Goal: Task Accomplishment & Management: Manage account settings

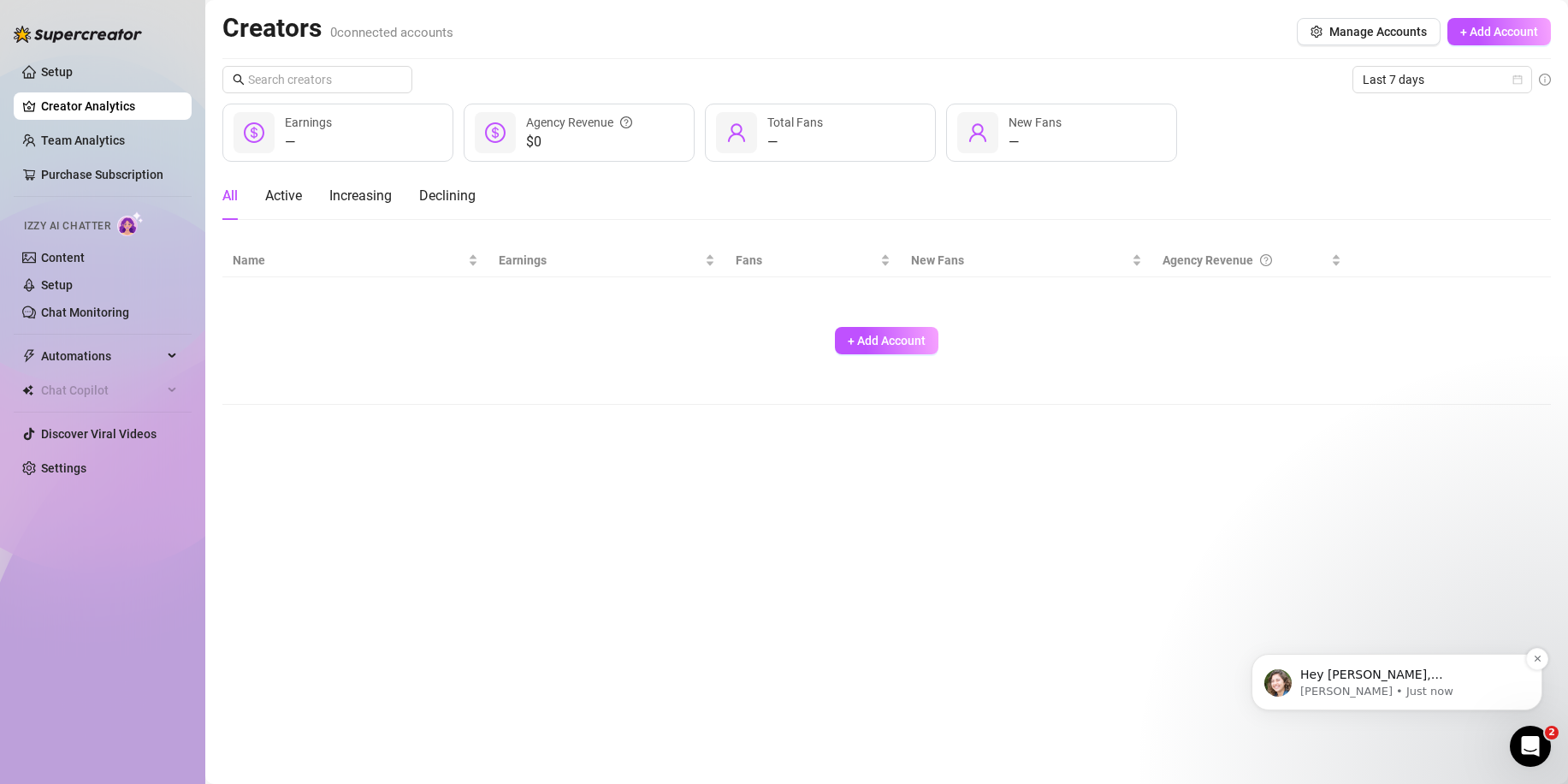
click at [1339, 682] on p "Hey [PERSON_NAME], [PERSON_NAME] here. I hope you’re loving your new onlyfans s…" at bounding box center [1410, 675] width 221 height 17
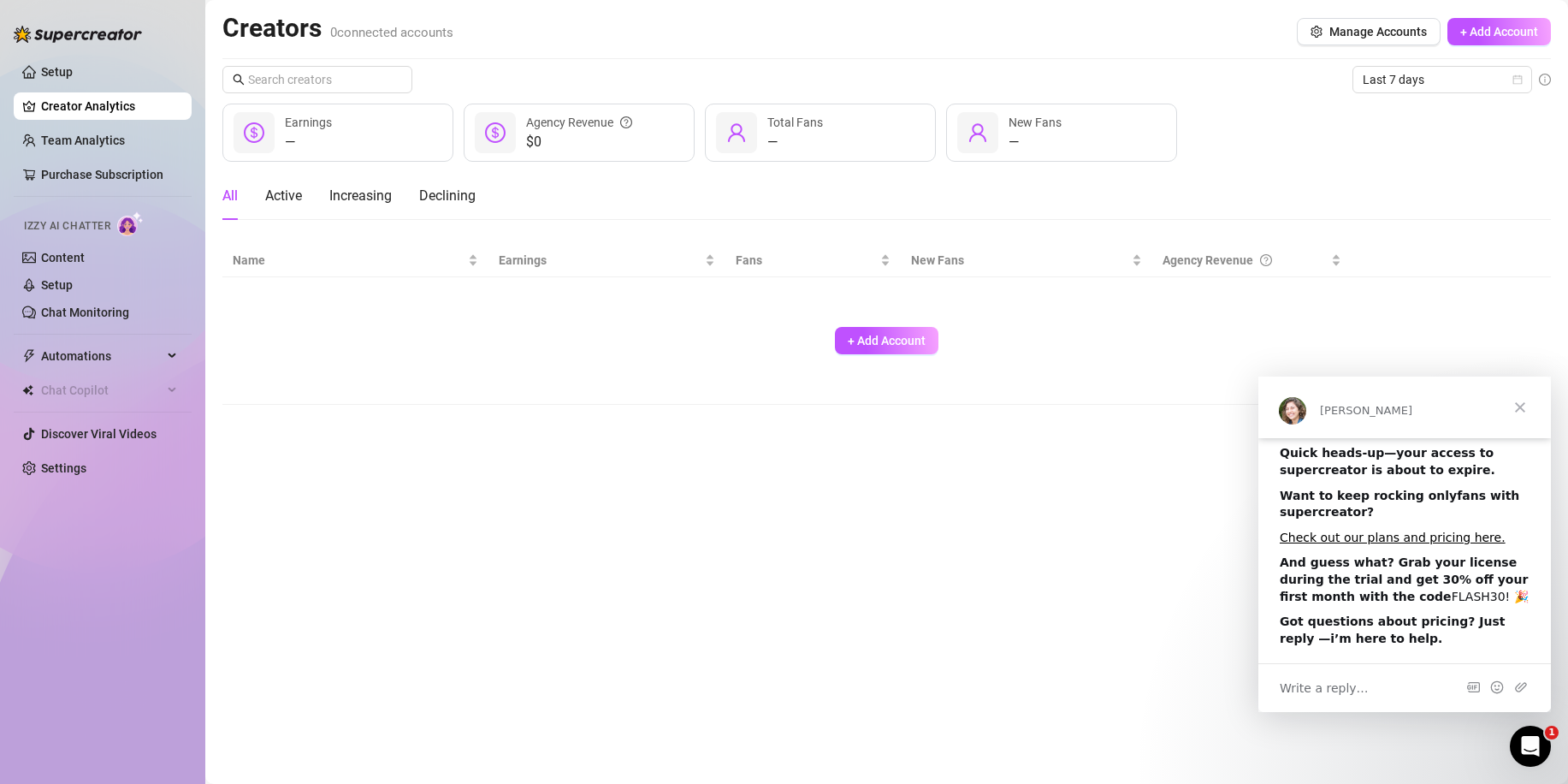
scroll to position [82, 0]
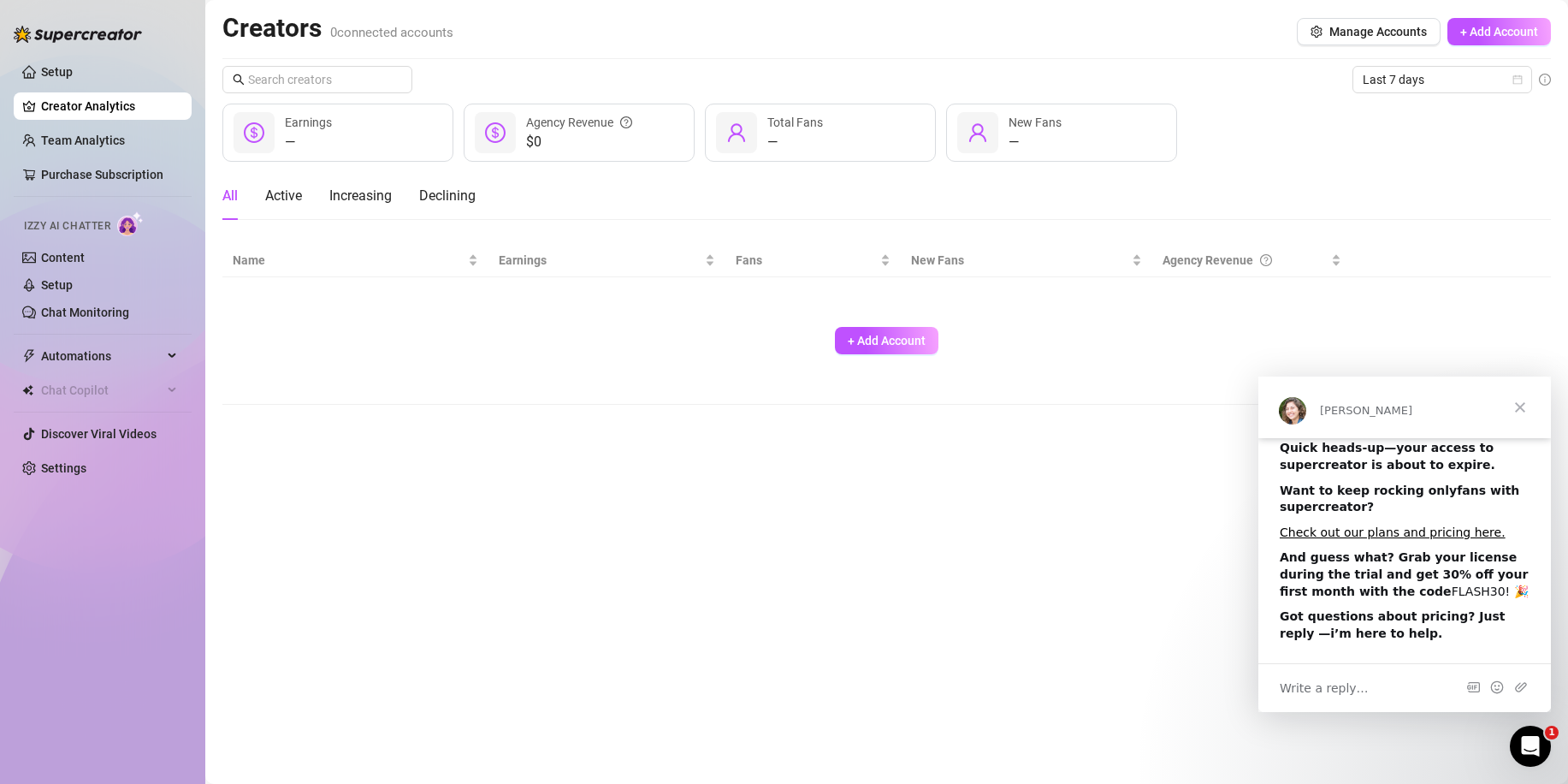
click at [1398, 565] on b "And guess what? Grab your license during the trial and get 30% off your first m…" at bounding box center [1404, 574] width 248 height 47
click at [1419, 568] on b "And guess what? Grab your license during the trial and get 30% off your first m…" at bounding box center [1404, 574] width 248 height 47
click at [1519, 407] on span "Close" at bounding box center [1521, 408] width 62 height 62
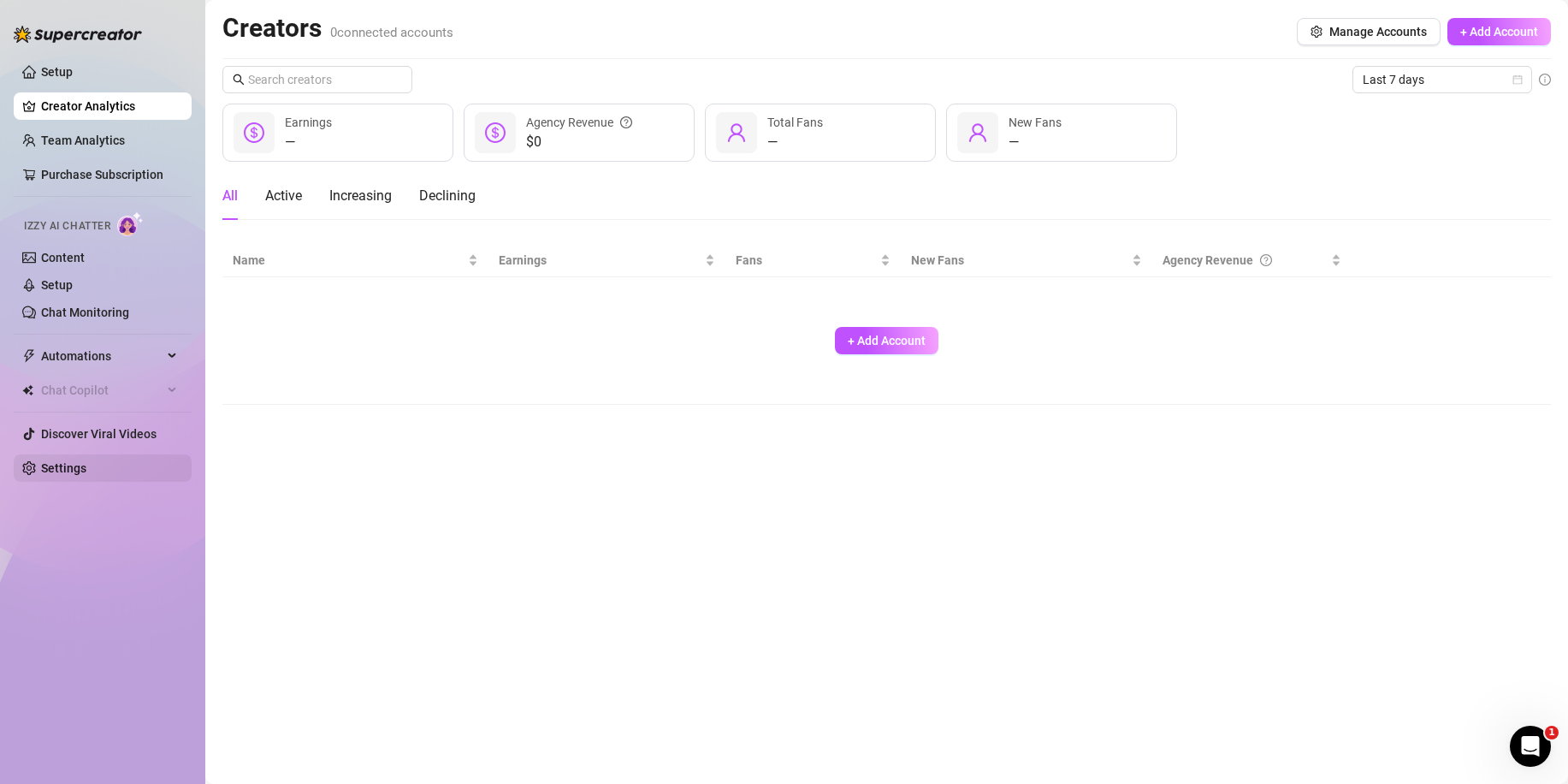
click at [57, 475] on link "Settings" at bounding box center [64, 467] width 46 height 14
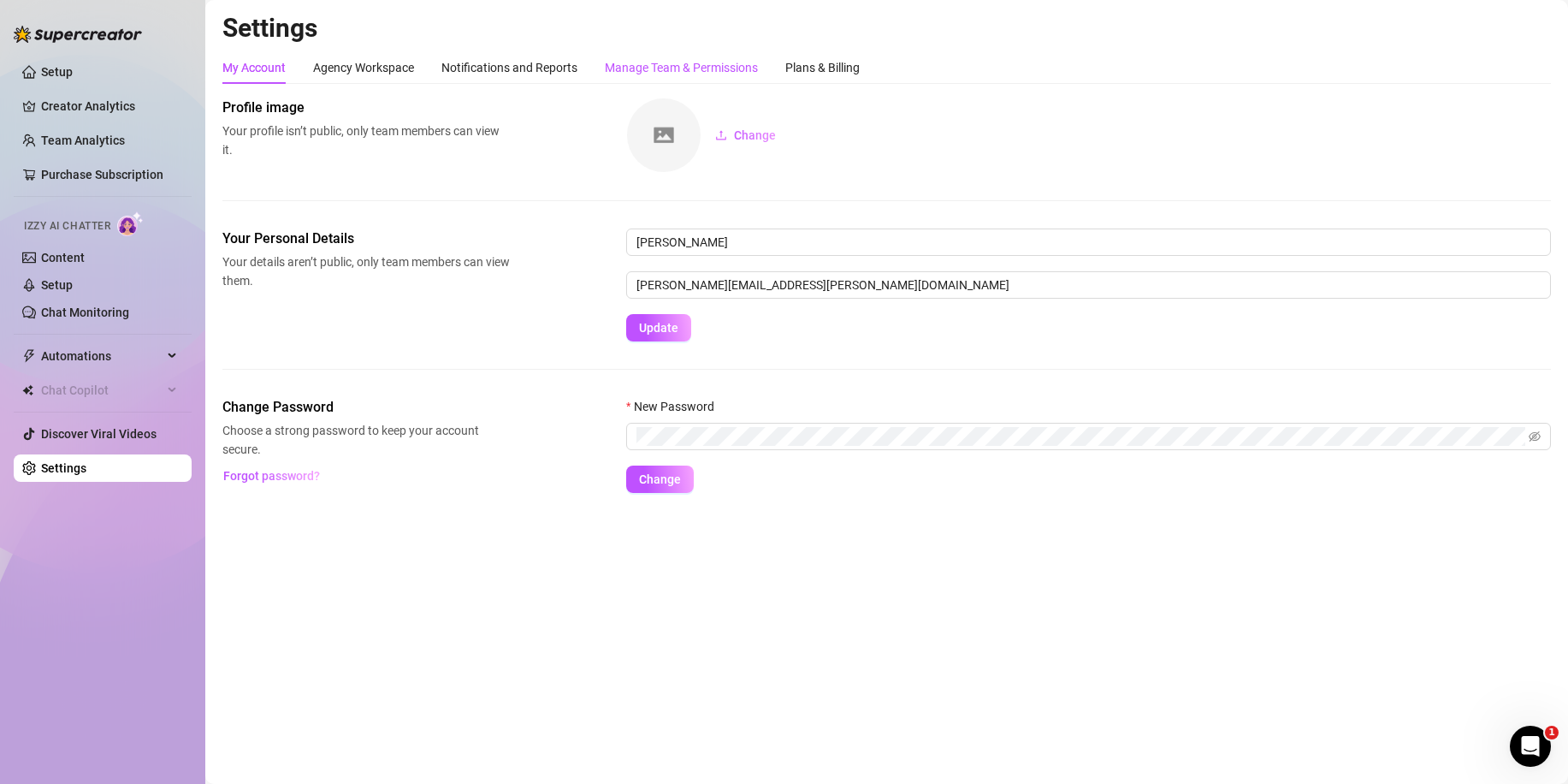
click at [674, 67] on div "Manage Team & Permissions" at bounding box center [681, 68] width 153 height 19
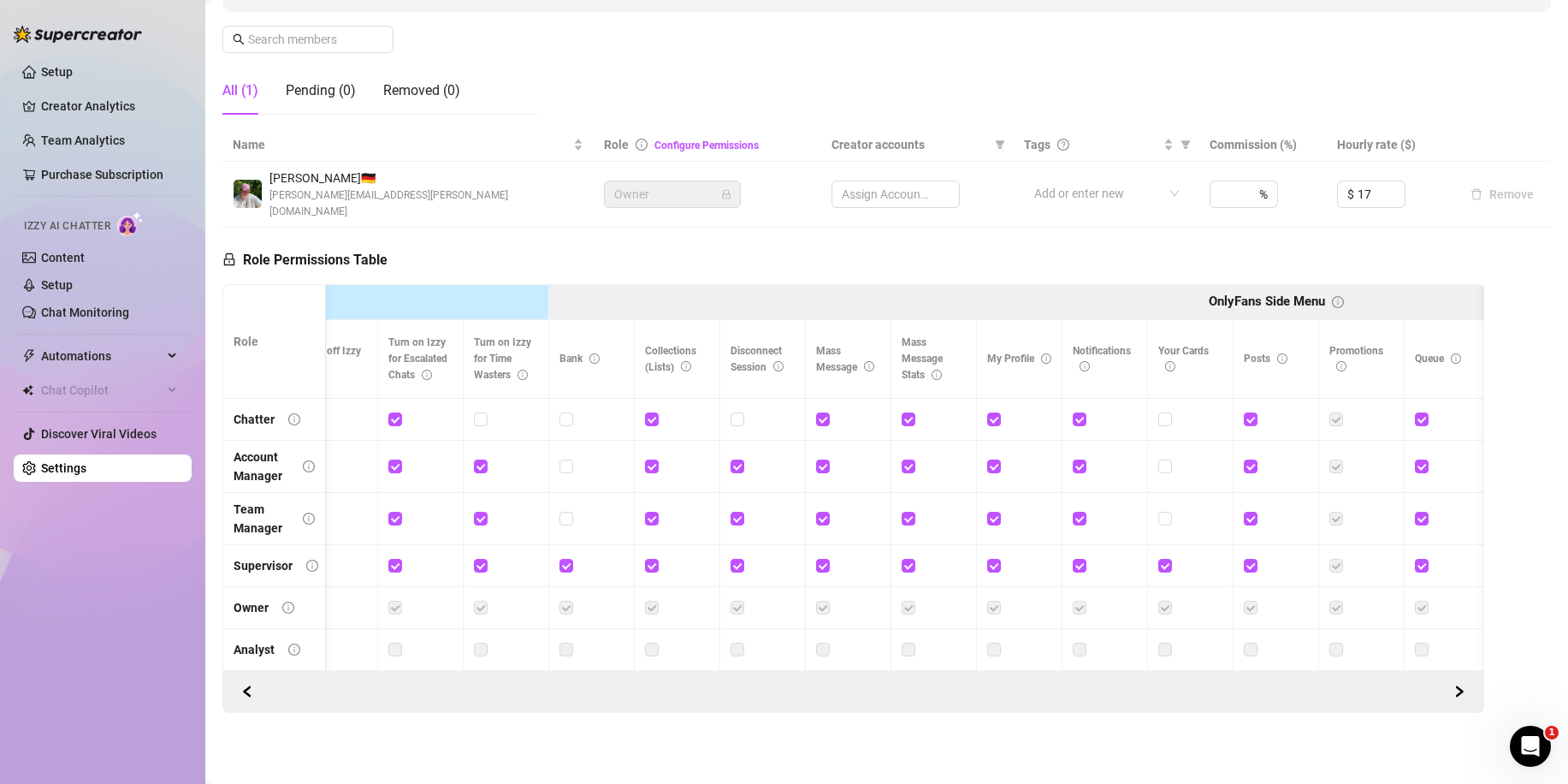
scroll to position [0, 640]
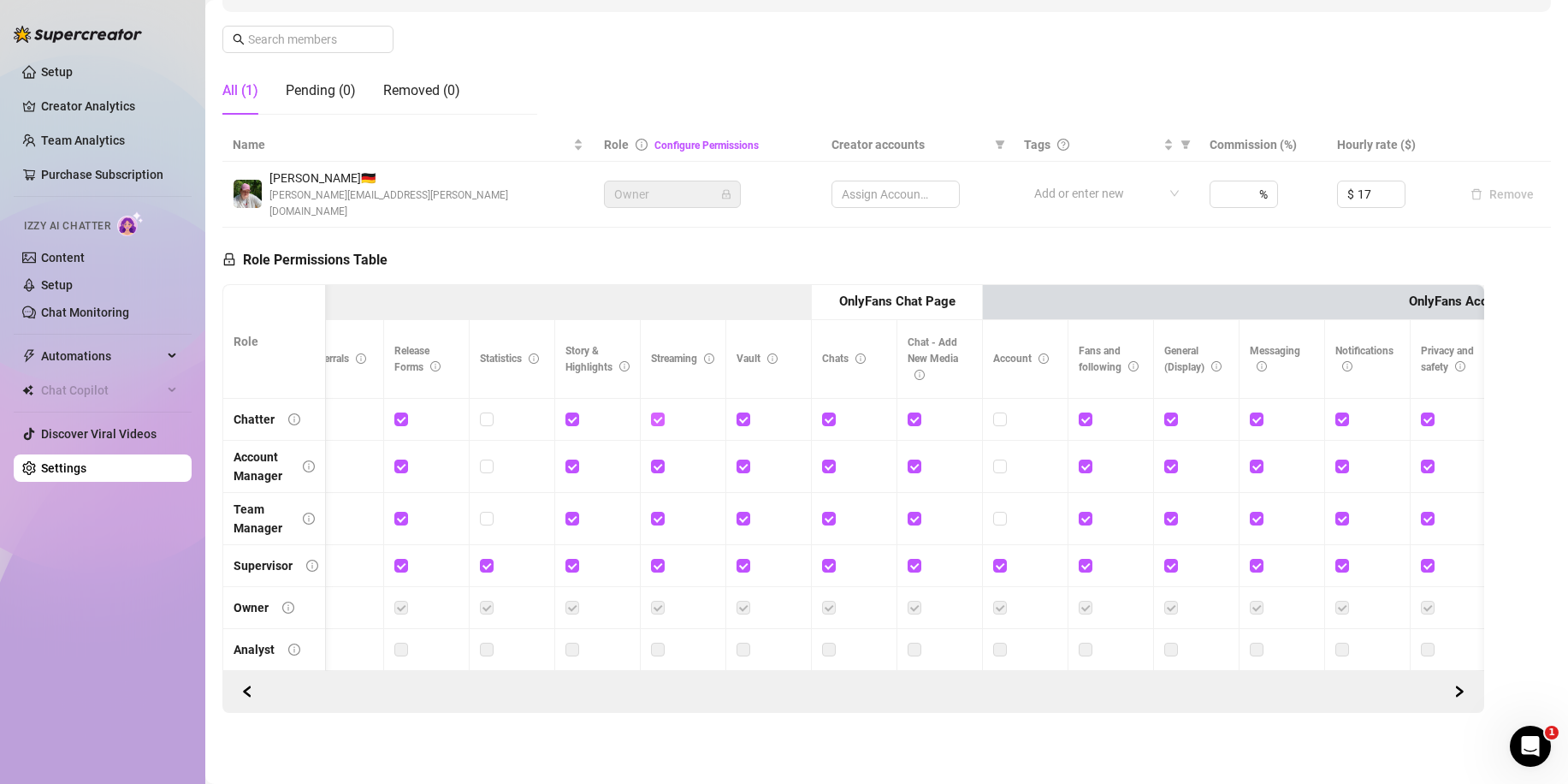
click at [655, 413] on input "checkbox" at bounding box center [657, 418] width 12 height 12
checkbox input "false"
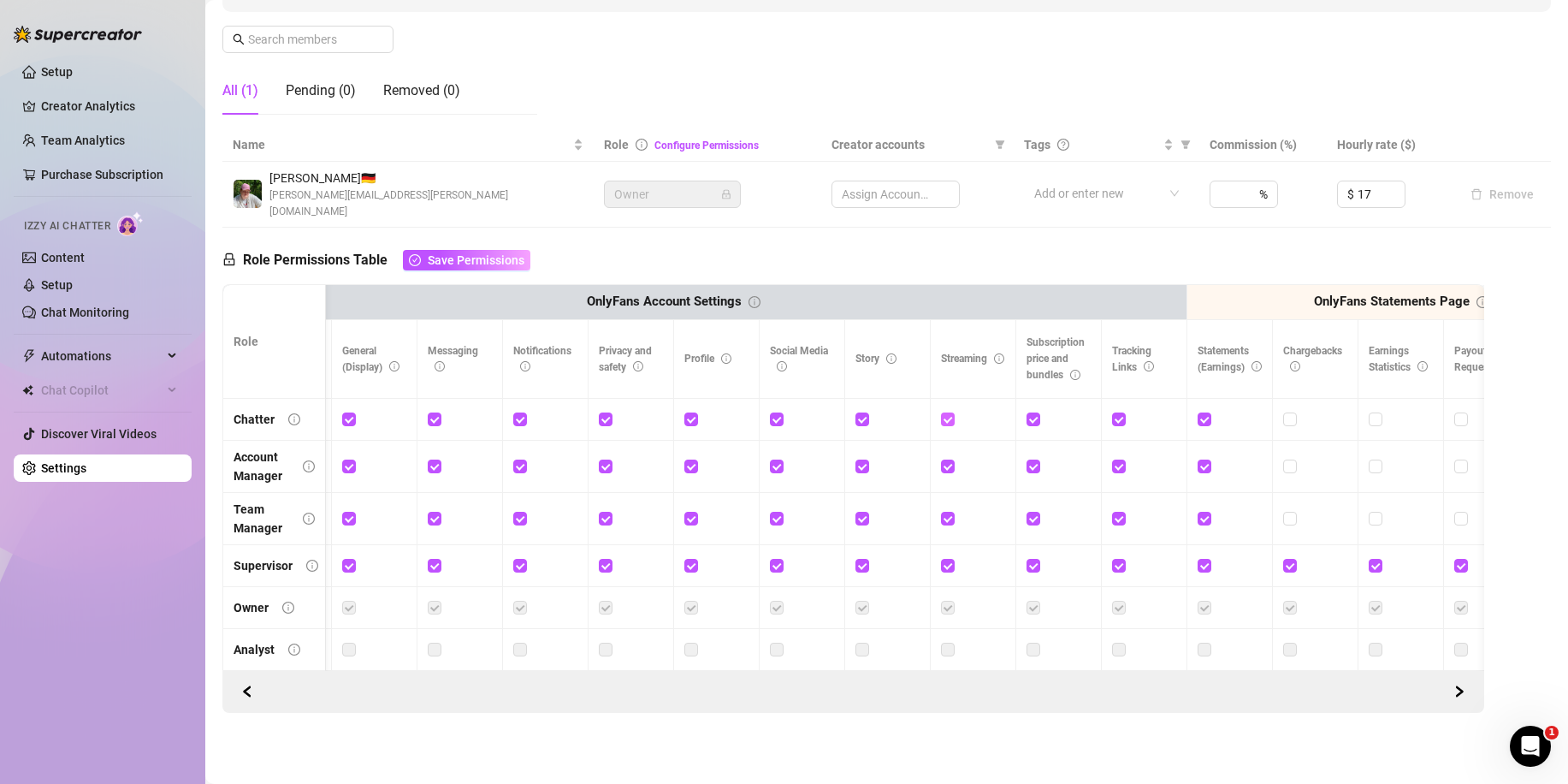
click at [947, 413] on input "checkbox" at bounding box center [947, 418] width 12 height 12
checkbox input "false"
click at [1206, 413] on input "checkbox" at bounding box center [1203, 418] width 12 height 12
checkbox input "false"
click at [1114, 413] on input "checkbox" at bounding box center [1117, 418] width 12 height 12
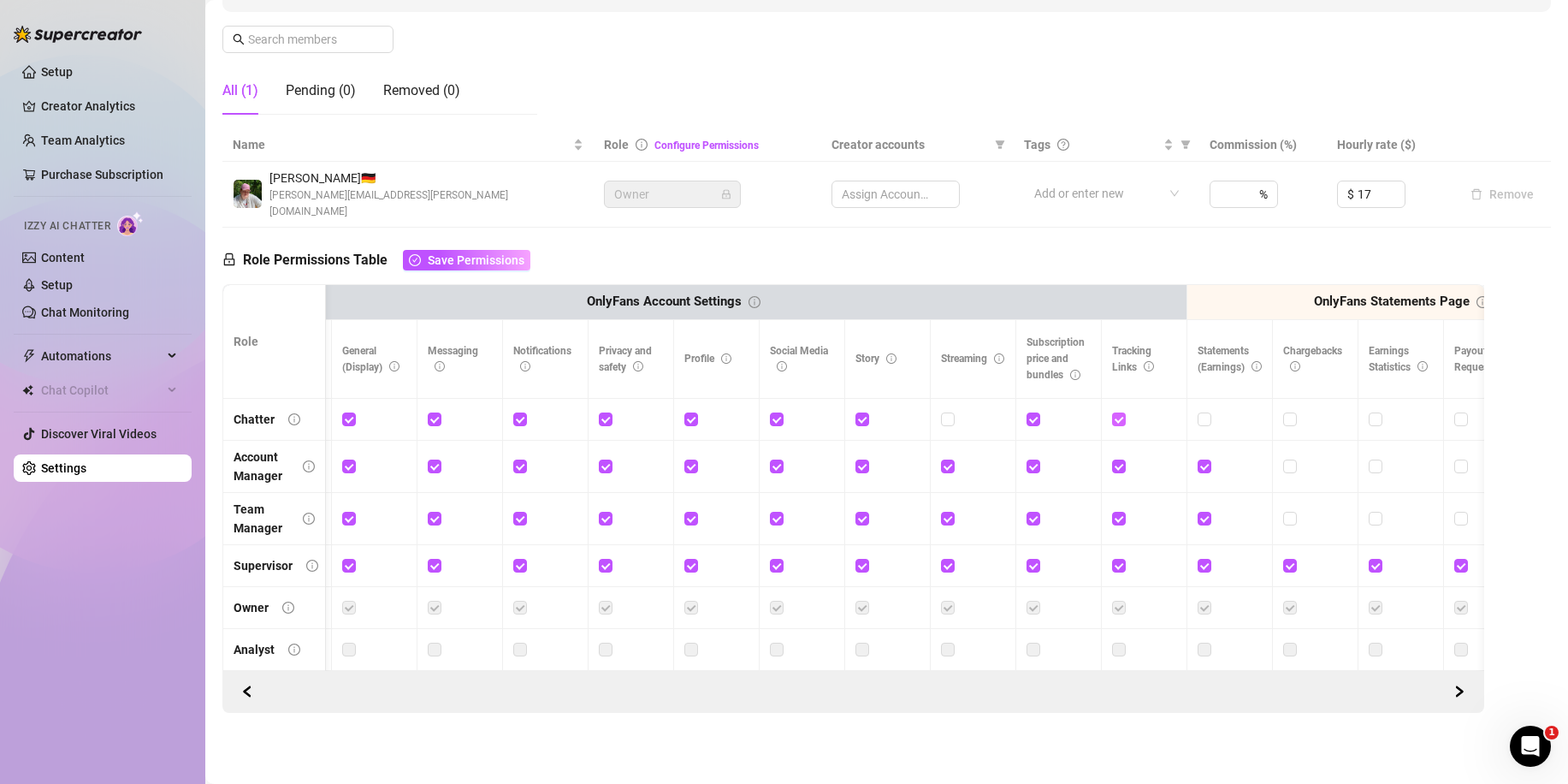
checkbox input "false"
click at [1027, 413] on input "checkbox" at bounding box center [1032, 418] width 12 height 12
checkbox input "false"
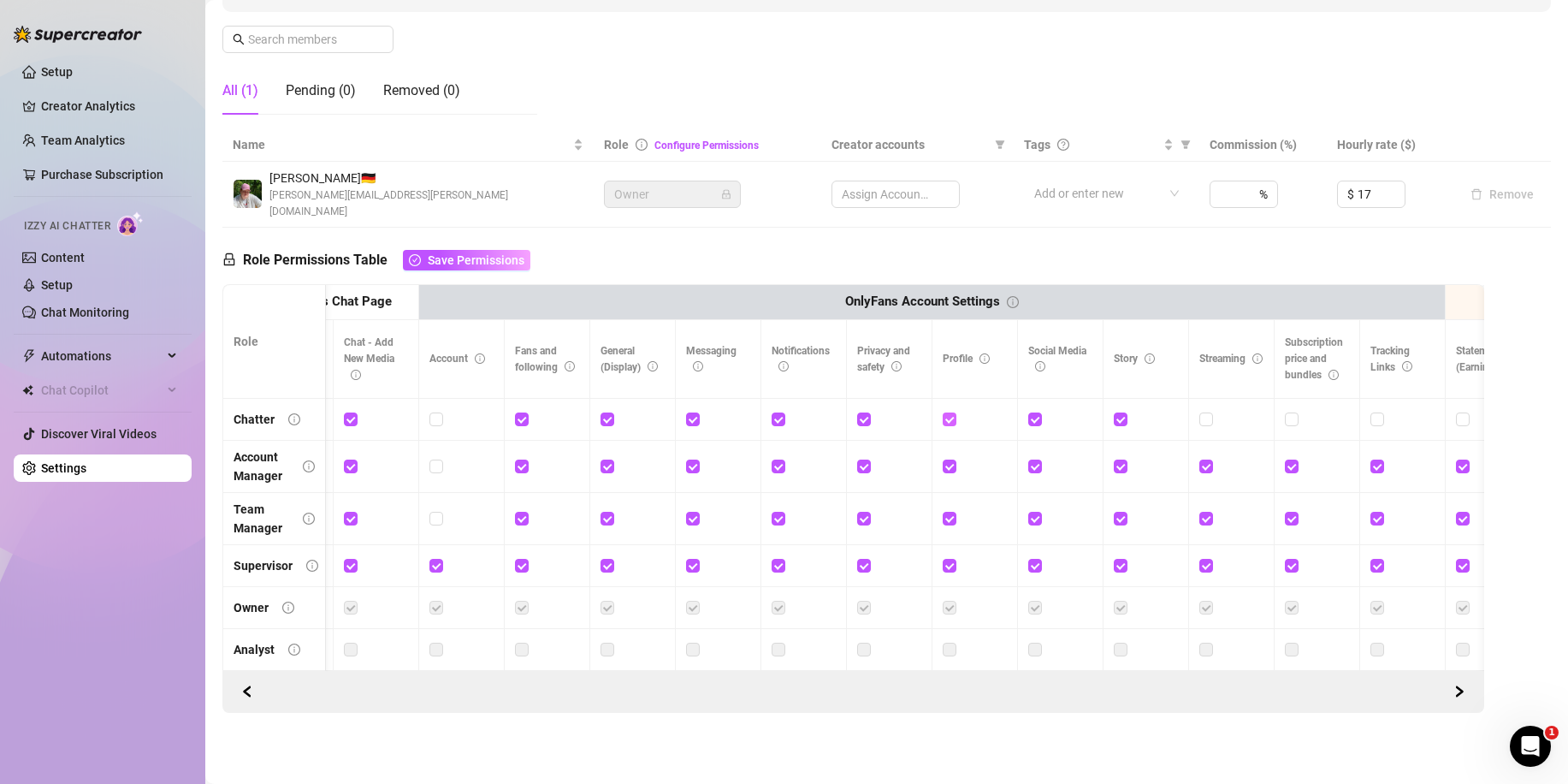
click at [947, 413] on input "checkbox" at bounding box center [948, 418] width 12 height 12
checkbox input "false"
click at [859, 413] on input "checkbox" at bounding box center [863, 418] width 12 height 12
checkbox input "false"
click at [782, 413] on input "checkbox" at bounding box center [777, 418] width 12 height 12
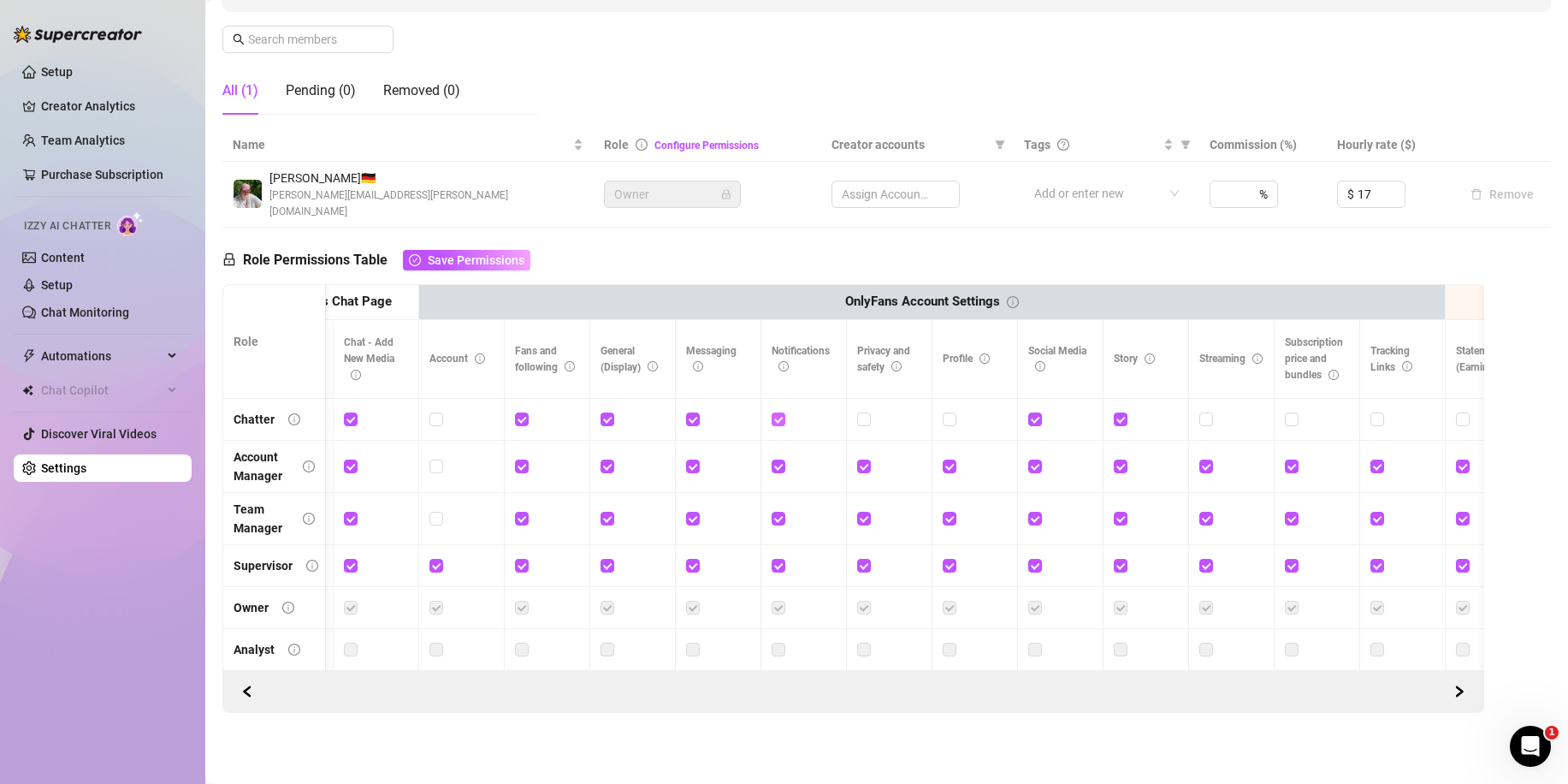
checkbox input "false"
click at [602, 413] on input "checkbox" at bounding box center [606, 418] width 12 height 12
checkbox input "false"
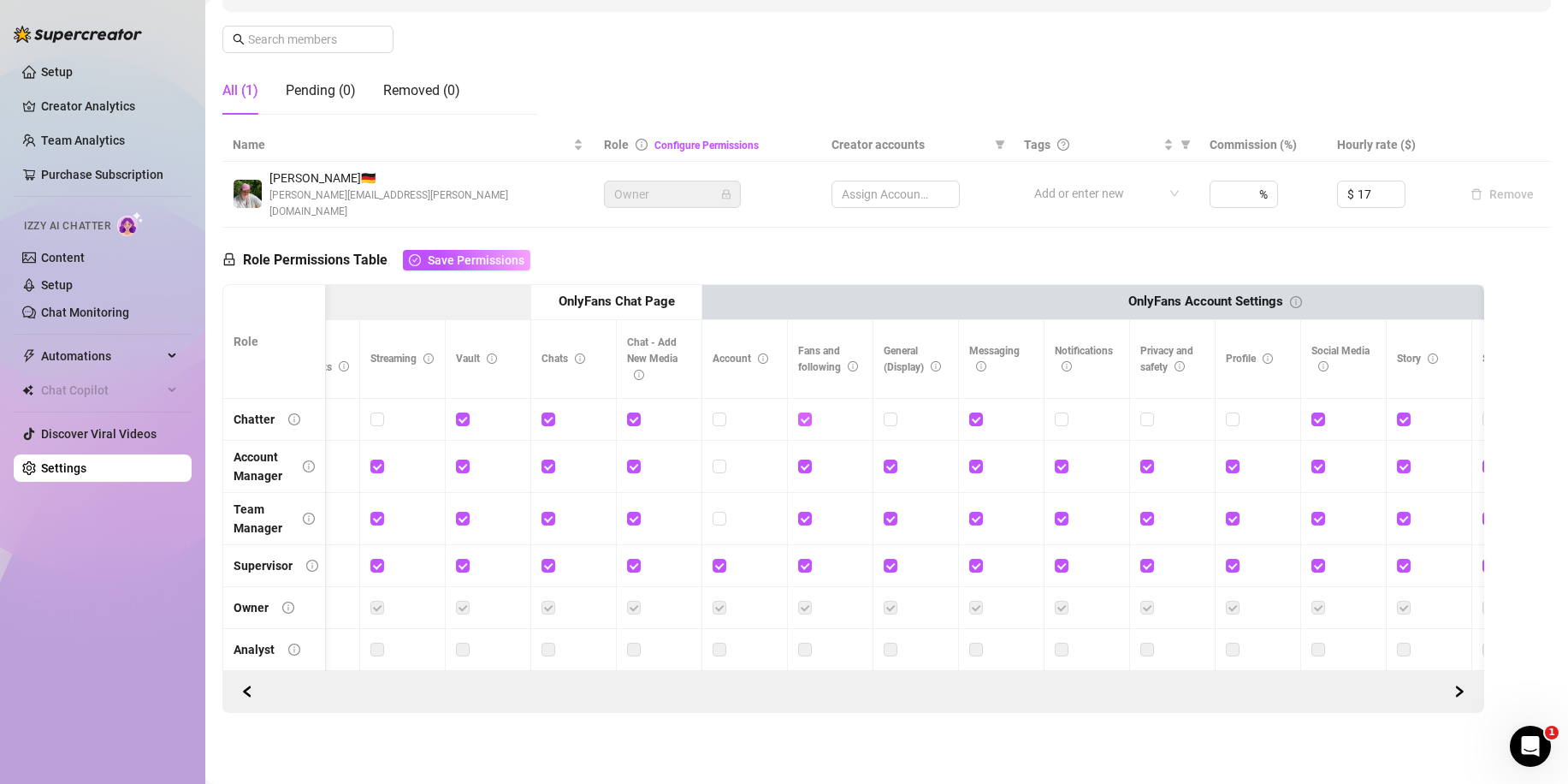
click at [804, 413] on input "checkbox" at bounding box center [804, 418] width 12 height 12
click at [807, 413] on span at bounding box center [805, 419] width 14 height 14
click at [807, 413] on input "checkbox" at bounding box center [804, 418] width 12 height 12
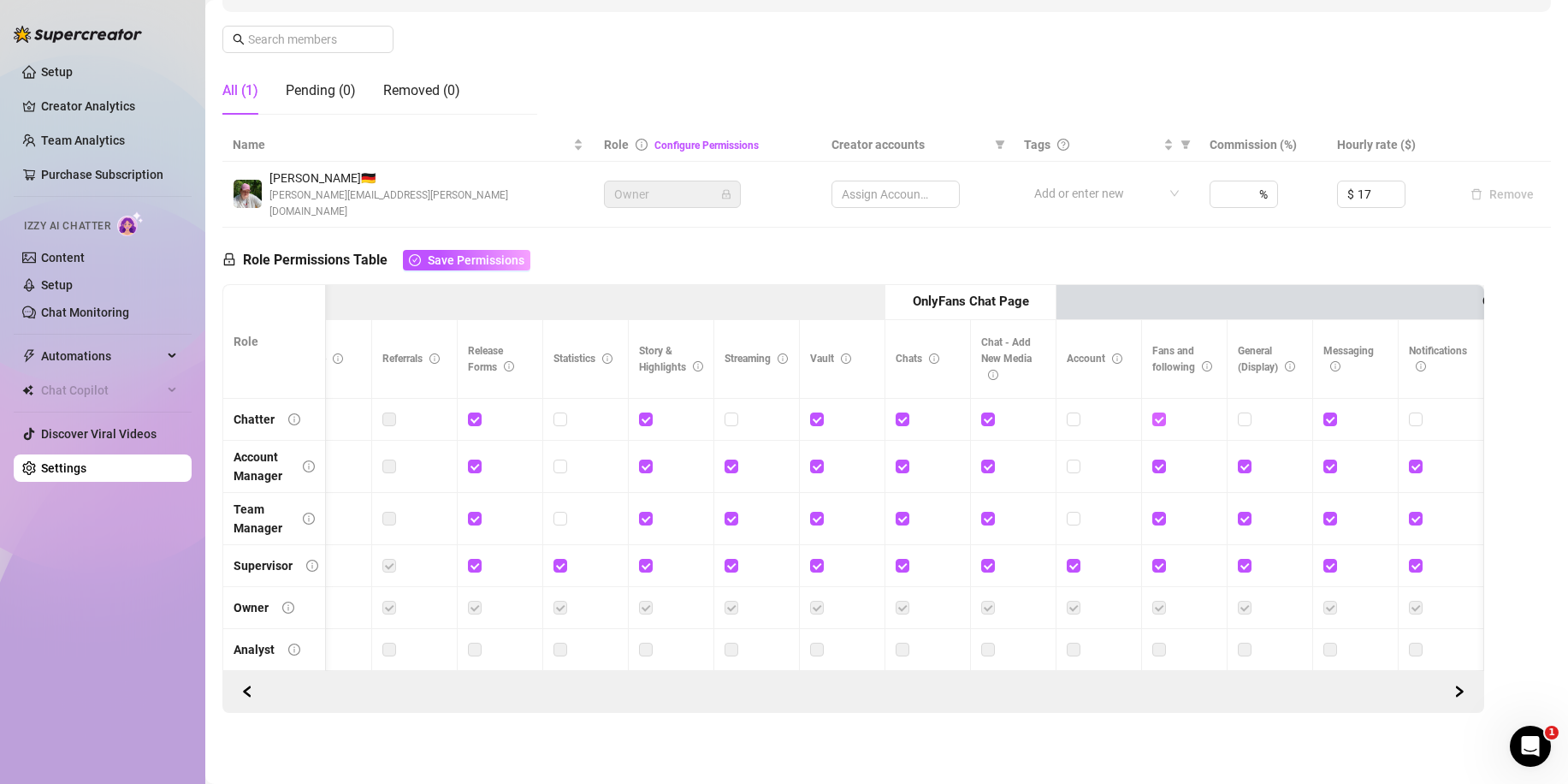
click at [1162, 413] on span at bounding box center [1158, 419] width 14 height 14
click at [1162, 413] on input "checkbox" at bounding box center [1158, 418] width 12 height 12
checkbox input "false"
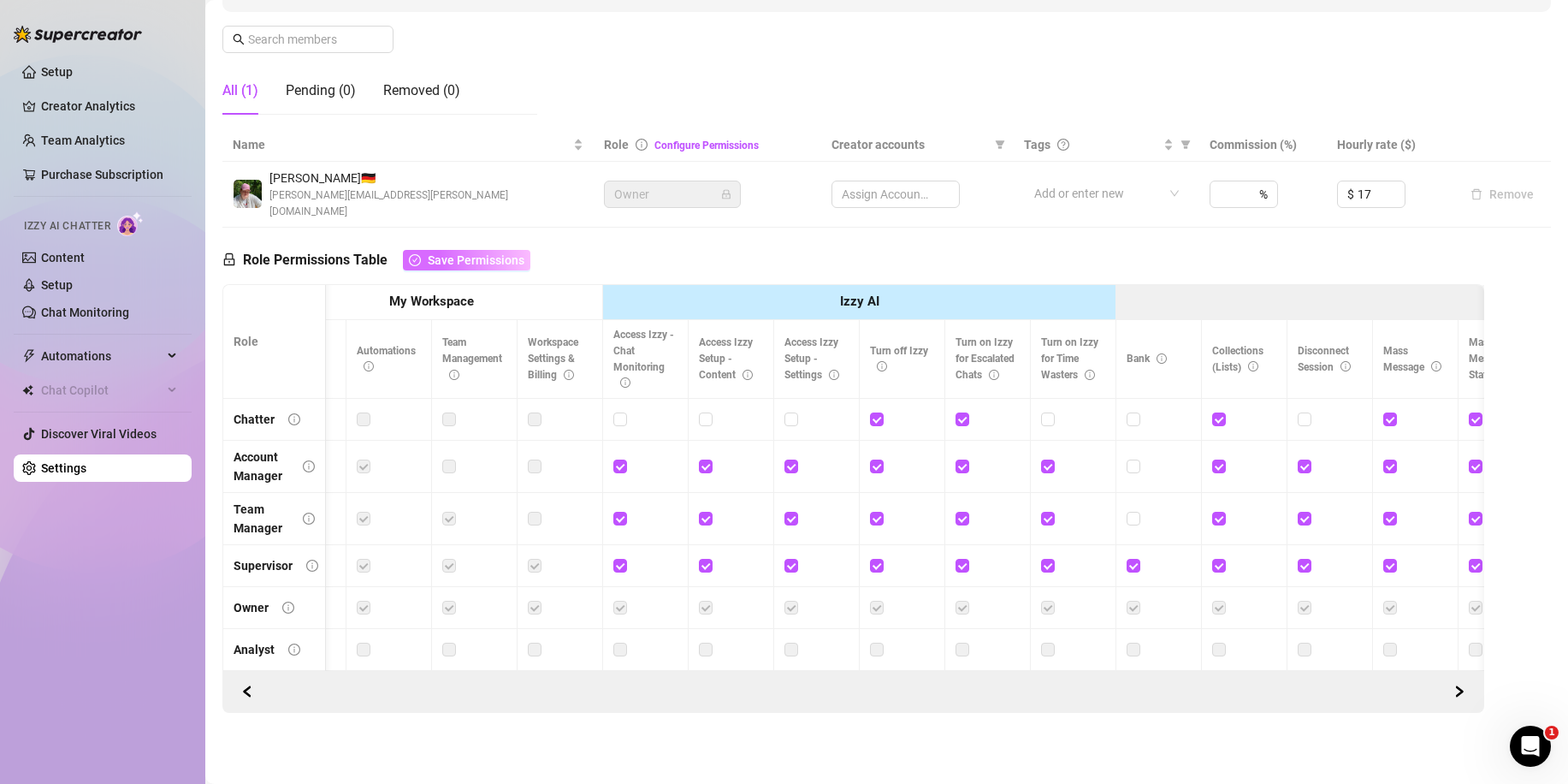
click at [432, 254] on span "Save Permissions" at bounding box center [476, 260] width 97 height 14
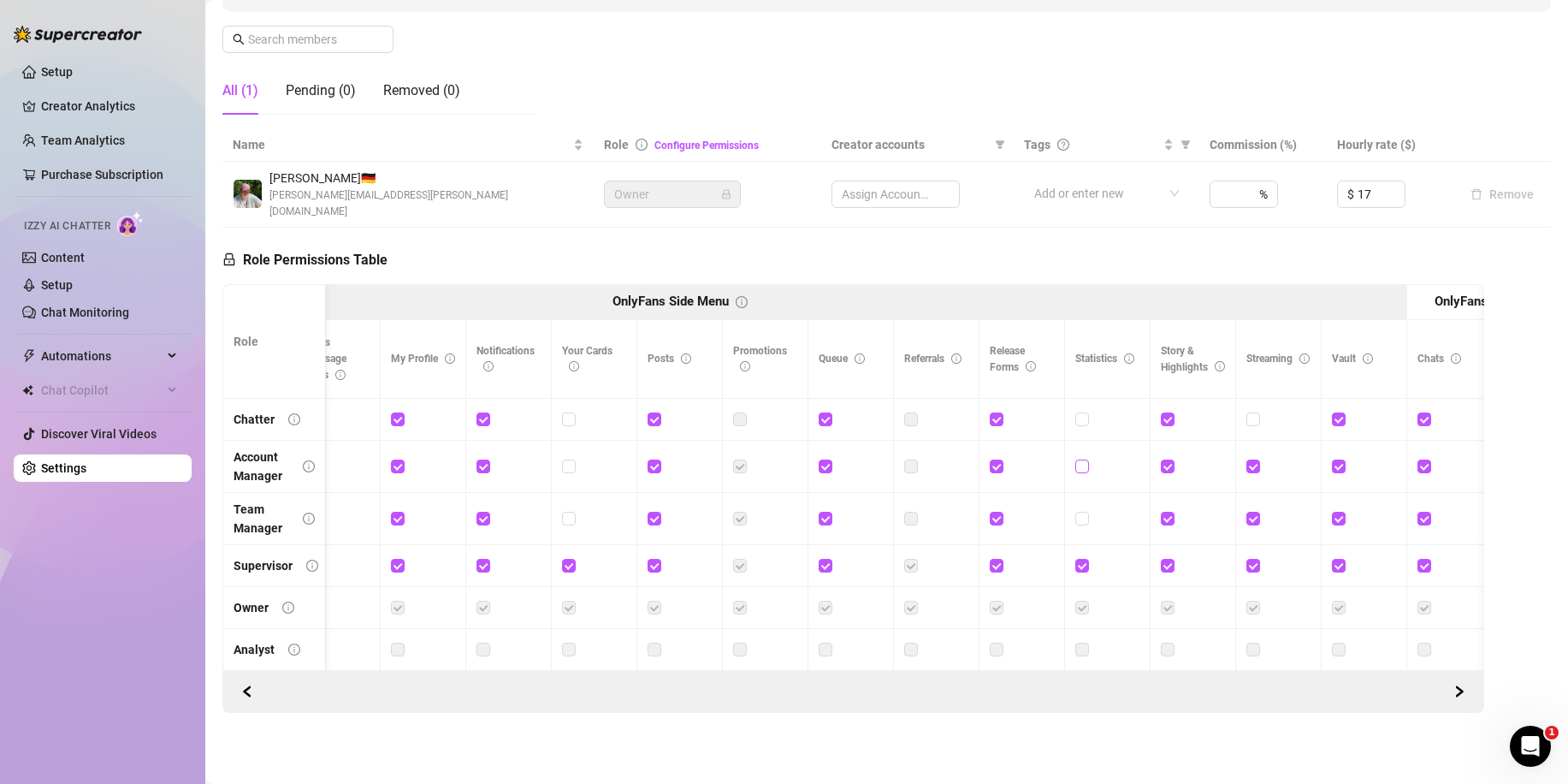
click at [1082, 460] on input "checkbox" at bounding box center [1081, 465] width 12 height 12
checkbox input "true"
click at [1084, 512] on input "checkbox" at bounding box center [1081, 517] width 12 height 12
checkbox input "true"
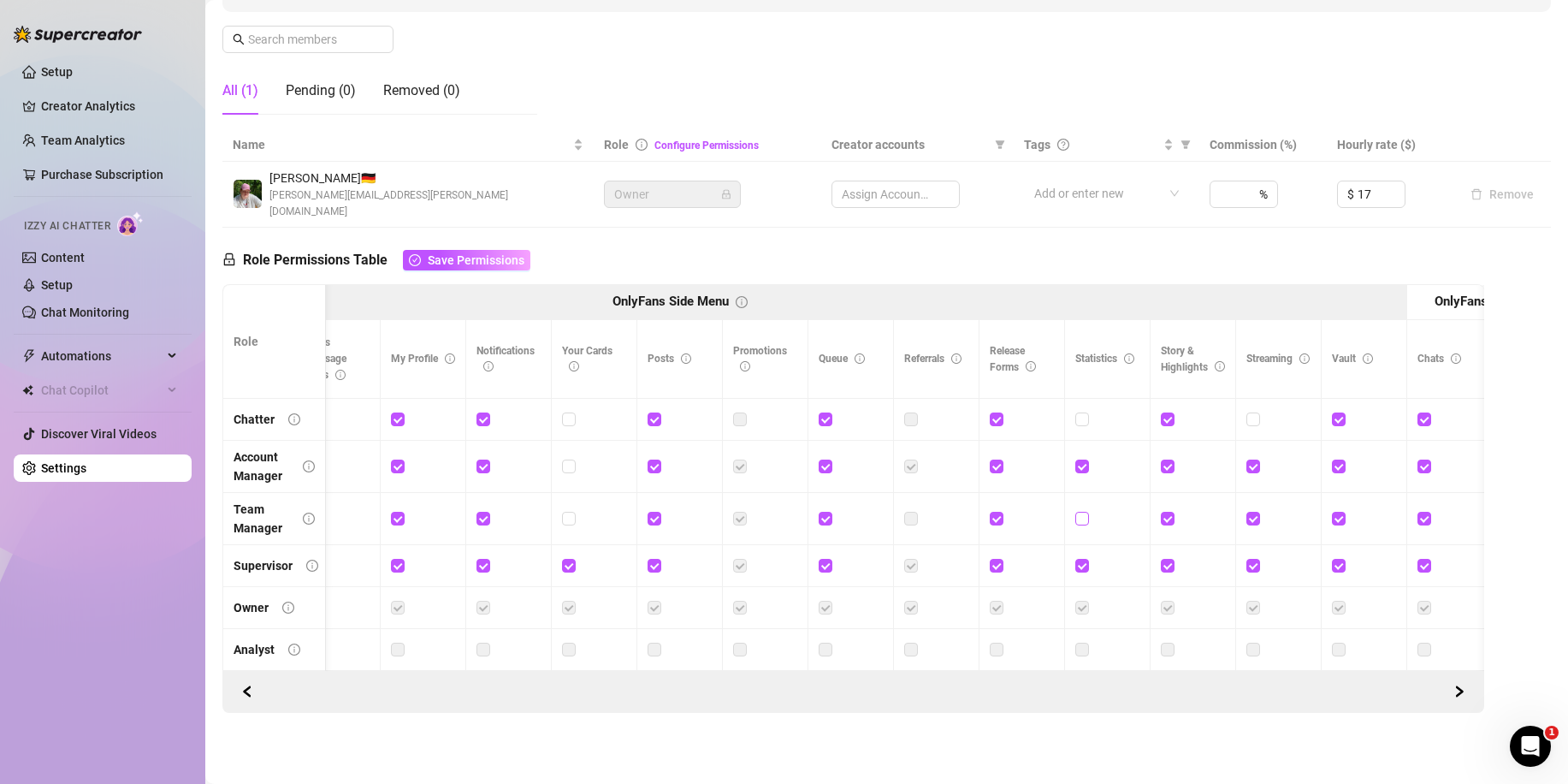
checkbox input "true"
click at [486, 254] on span "Save Permissions" at bounding box center [476, 260] width 97 height 14
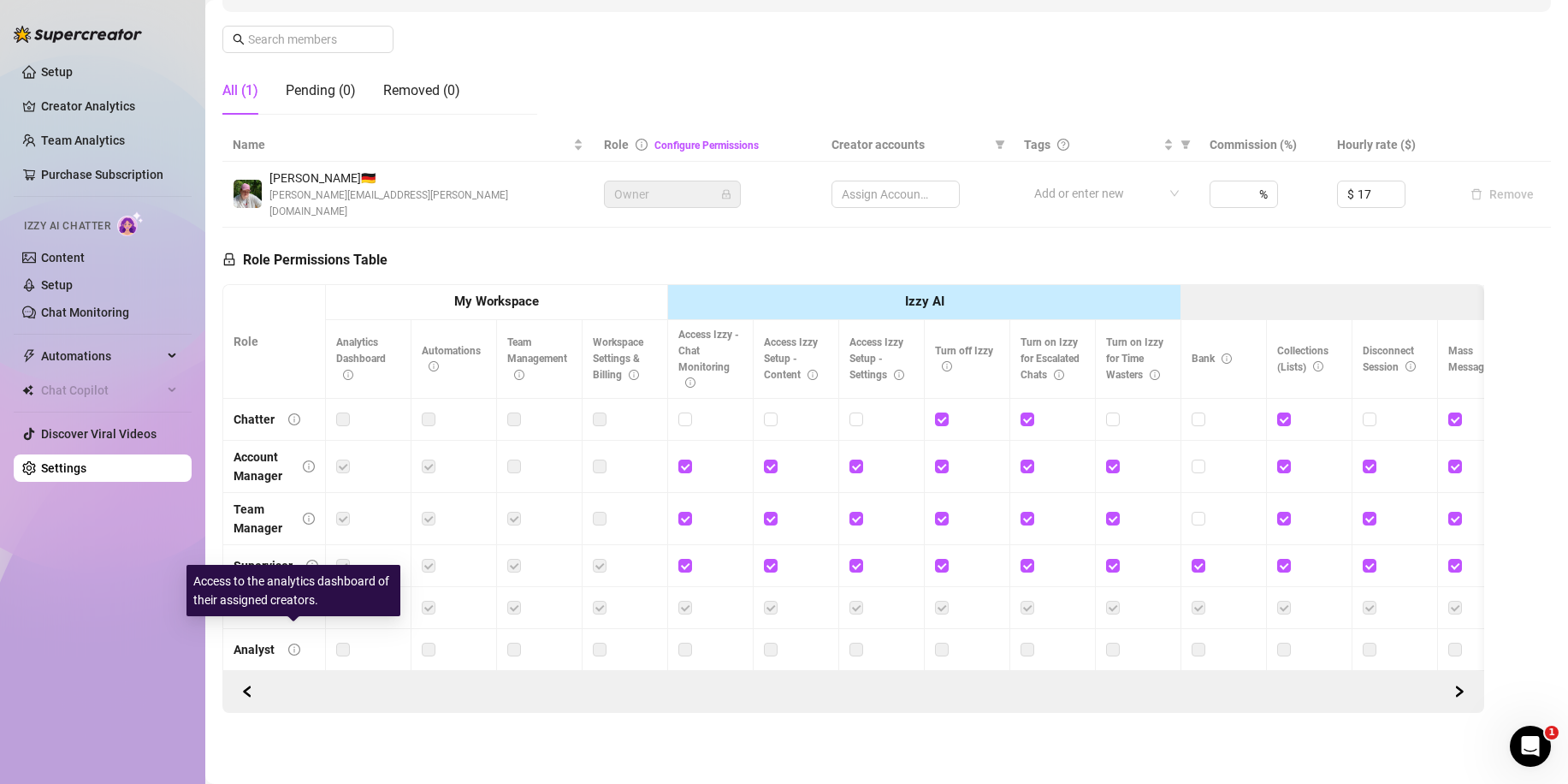
click at [296, 643] on icon "info-circle" at bounding box center [294, 649] width 12 height 12
click at [522, 227] on div "Role Permissions Table Role My Workspace Izzy AI OnlyFans Side Menu OnlyFans Ch…" at bounding box center [853, 470] width 1262 height 486
click at [919, 185] on div "Assign Accounts" at bounding box center [896, 194] width 129 height 27
drag, startPoint x: 1078, startPoint y: 185, endPoint x: 1122, endPoint y: 182, distance: 44.1
click at [1079, 185] on div at bounding box center [1097, 193] width 140 height 24
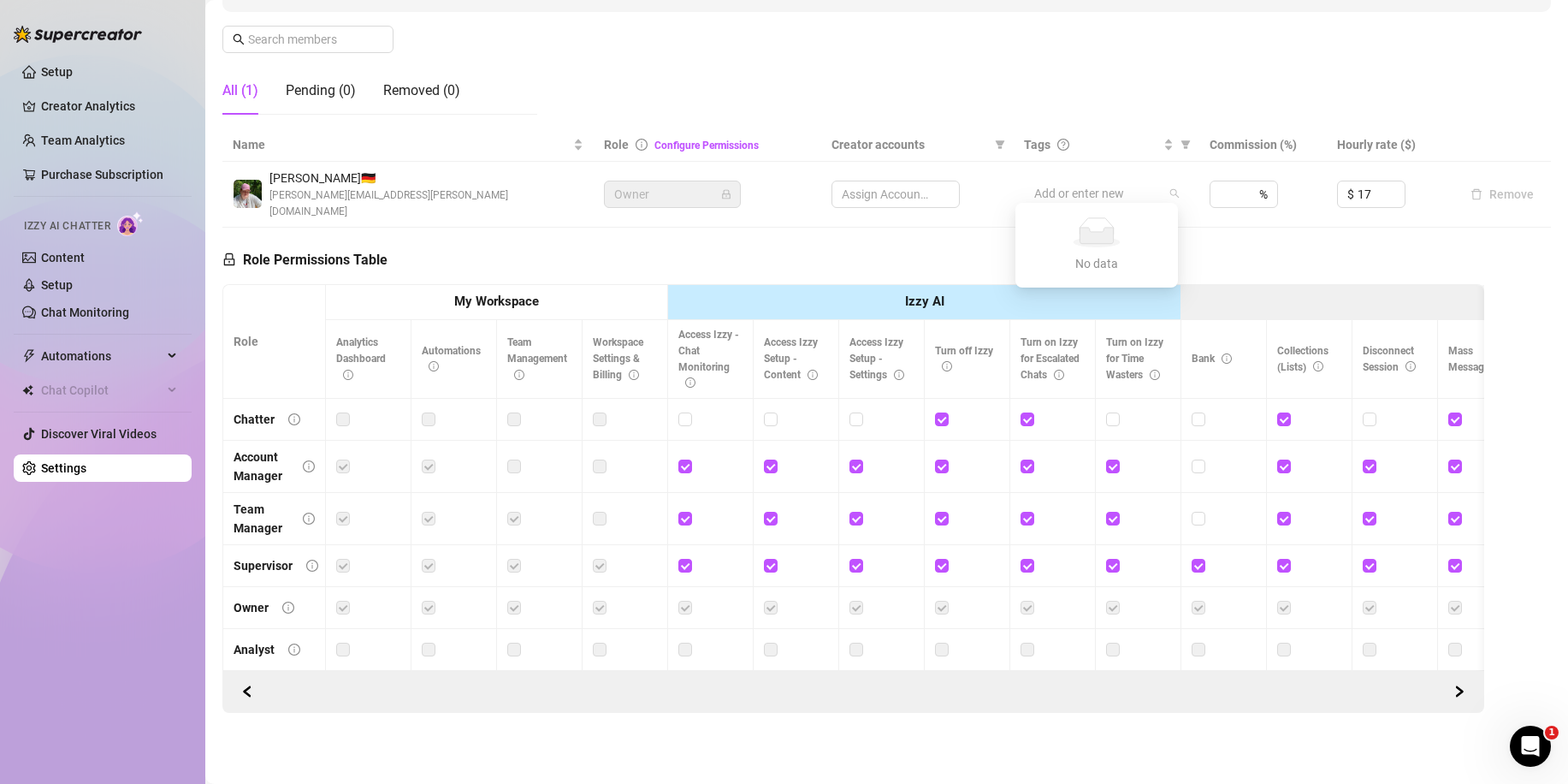
drag, startPoint x: 1362, startPoint y: 186, endPoint x: 1336, endPoint y: 186, distance: 26.0
click at [1337, 186] on div "$ 17" at bounding box center [1371, 194] width 68 height 27
type input "17"
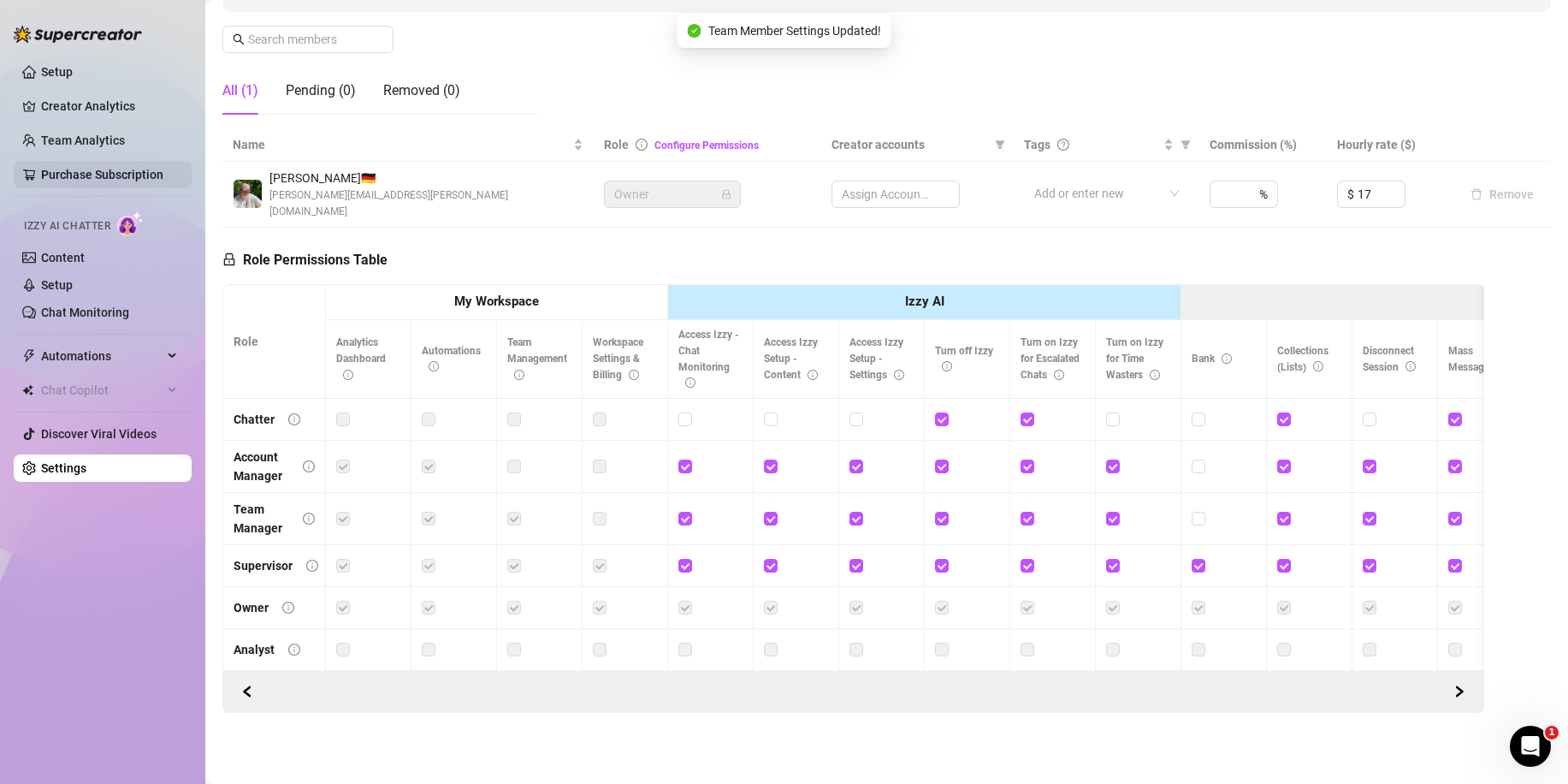
click at [79, 178] on link "Purchase Subscription" at bounding box center [102, 174] width 122 height 14
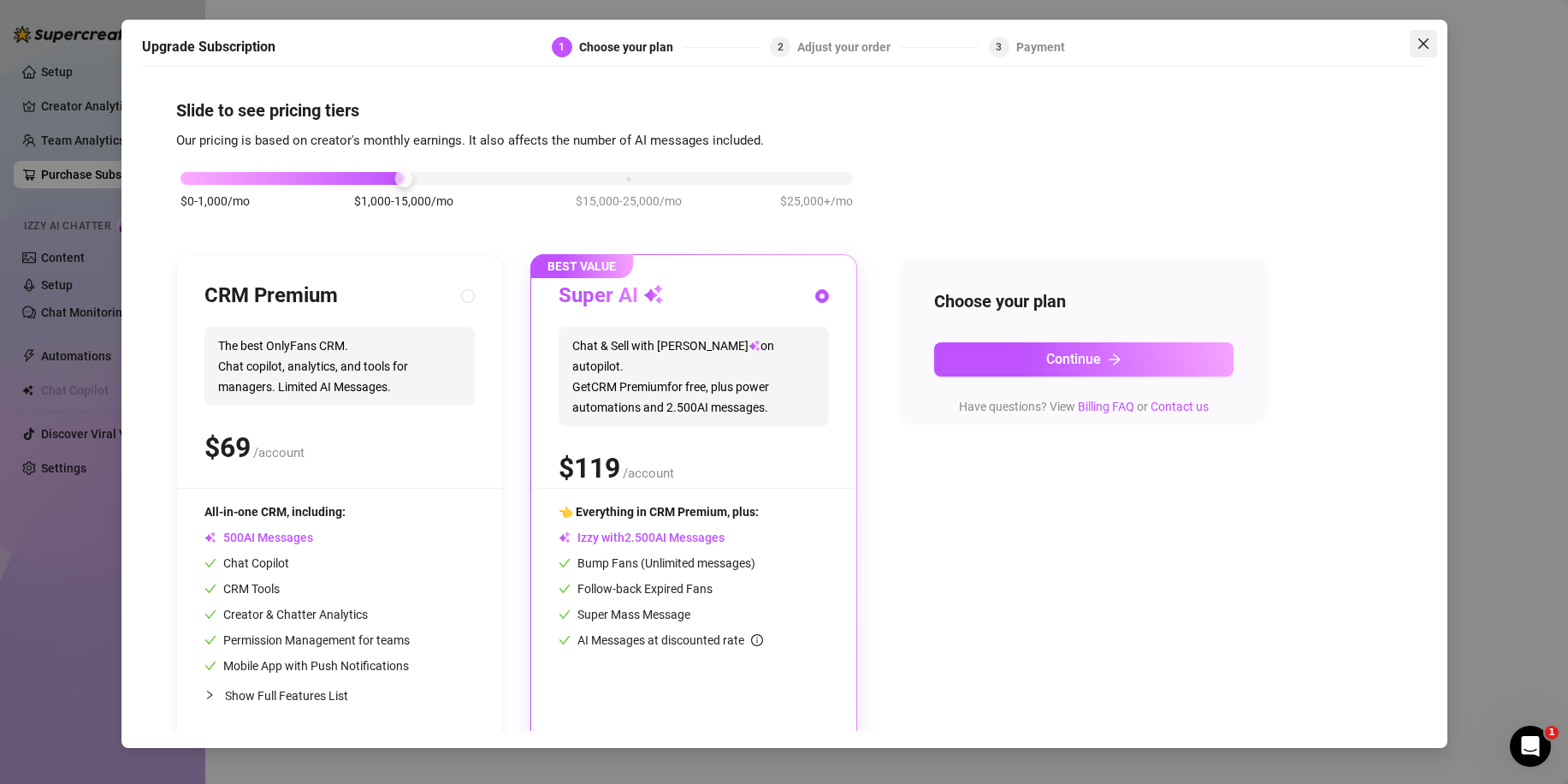
click at [1426, 39] on icon "close" at bounding box center [1423, 43] width 14 height 14
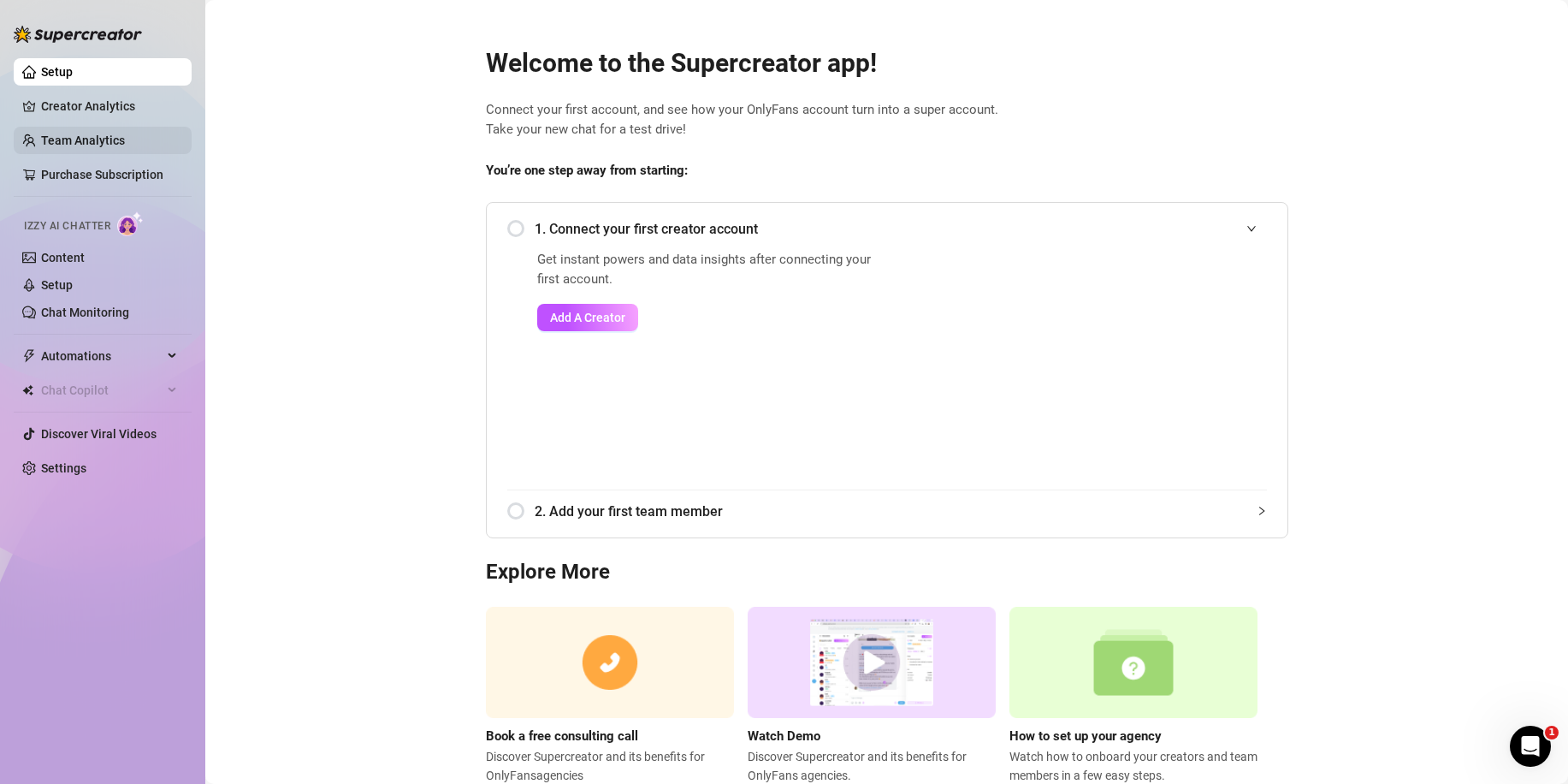
click at [85, 144] on link "Team Analytics" at bounding box center [83, 140] width 84 height 14
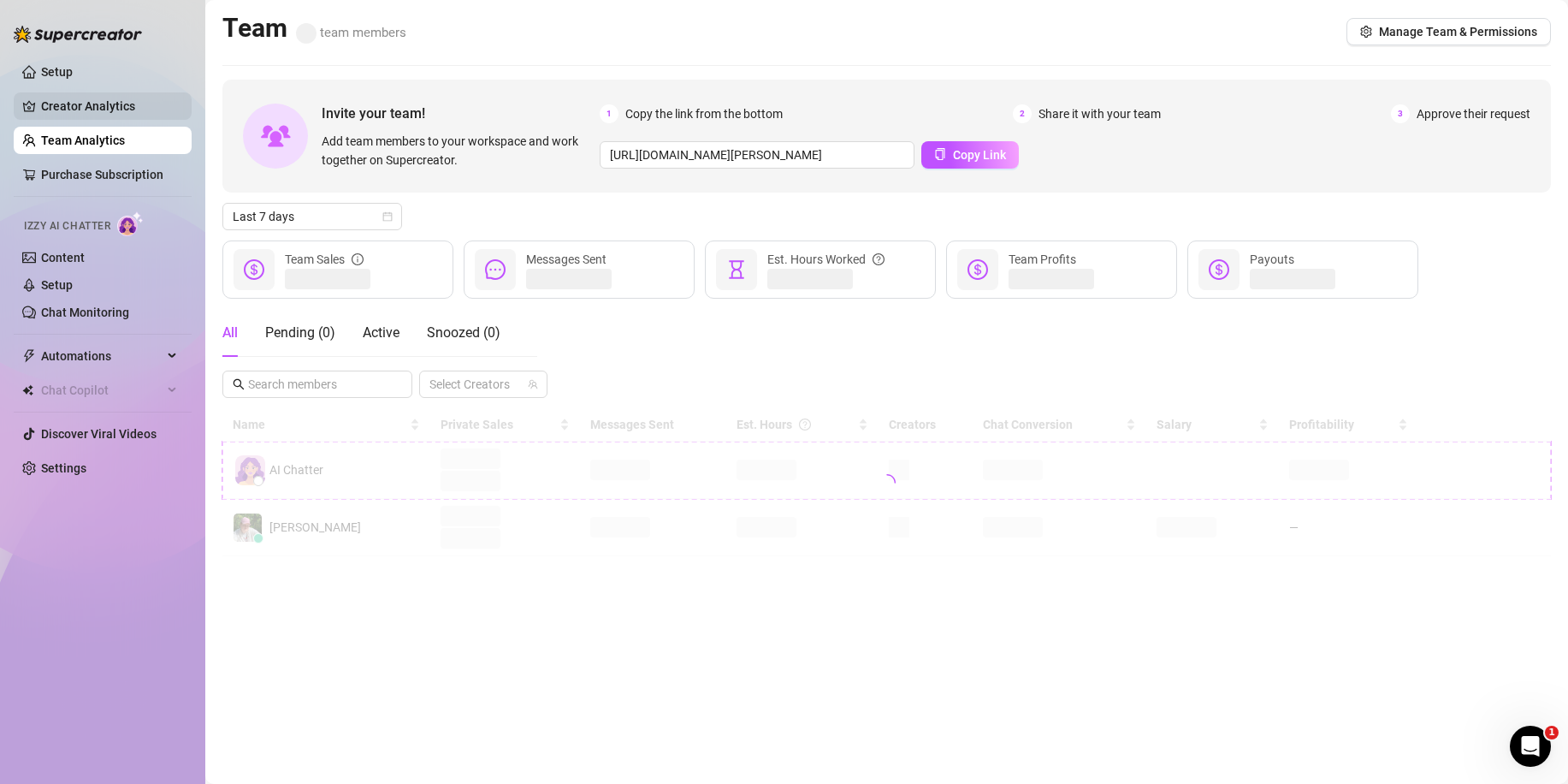
click at [80, 100] on link "Creator Analytics" at bounding box center [109, 106] width 137 height 27
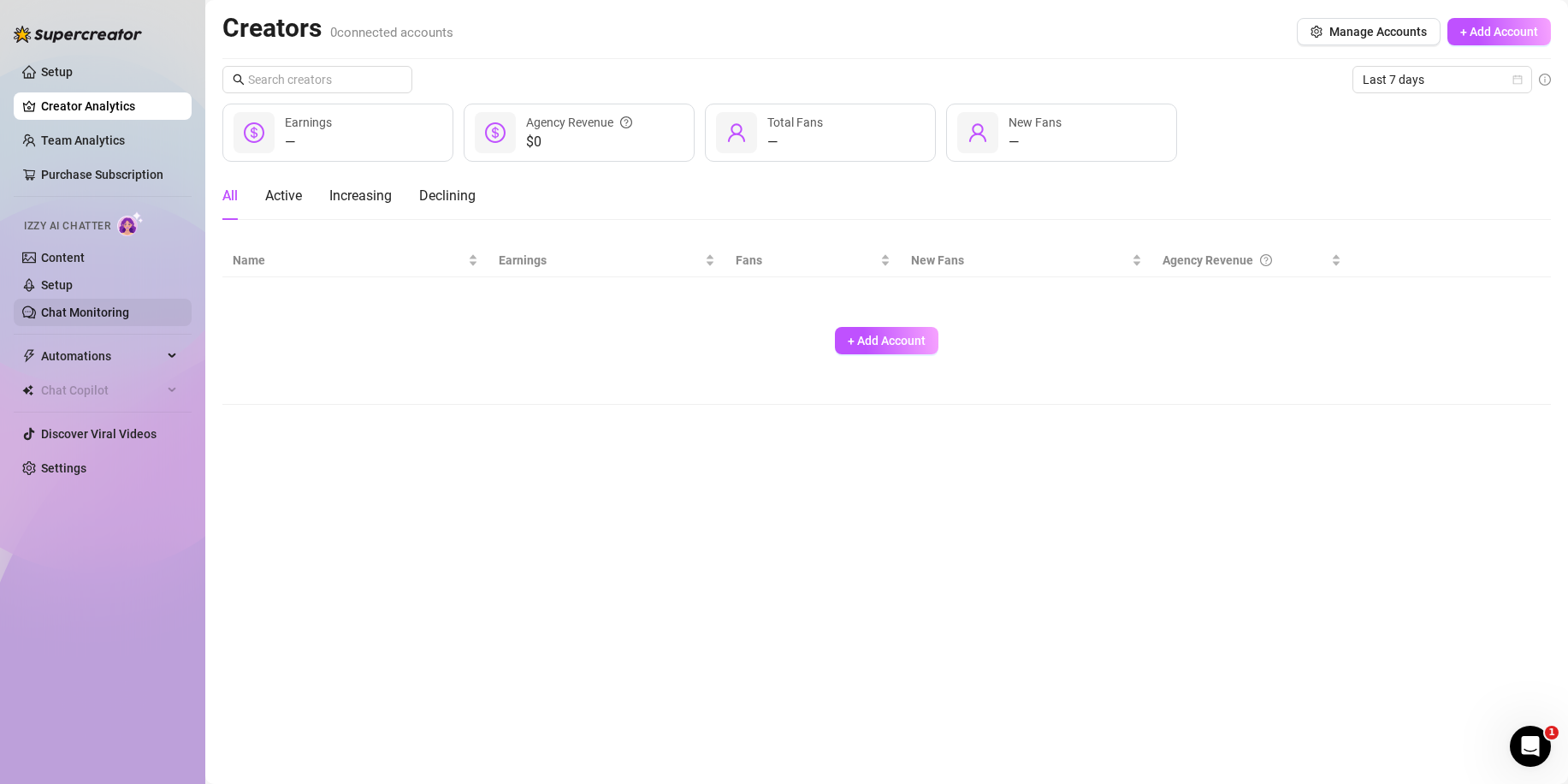
click at [67, 319] on link "Chat Monitoring" at bounding box center [85, 312] width 88 height 14
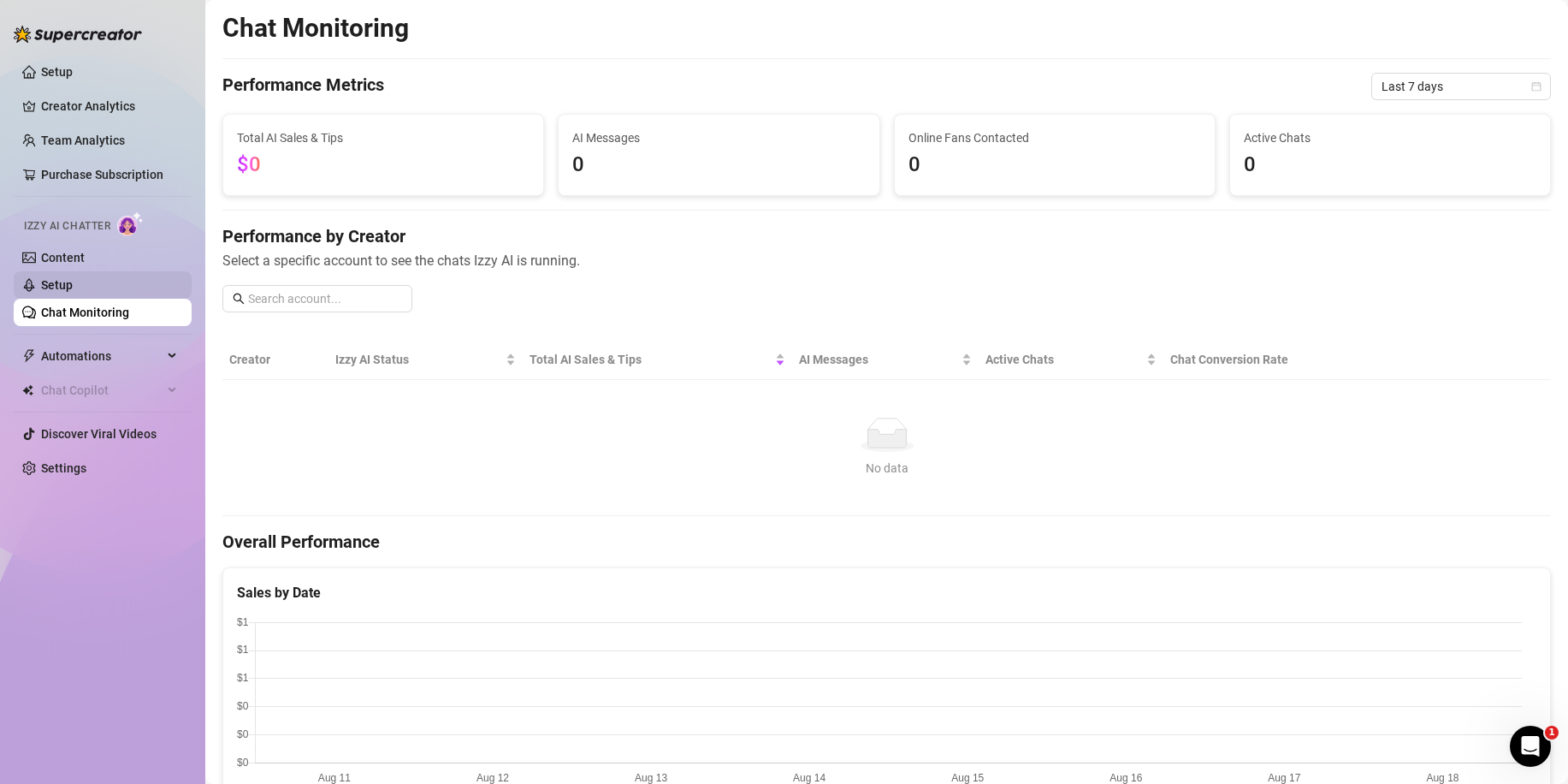
click at [73, 285] on link "Setup" at bounding box center [57, 285] width 32 height 14
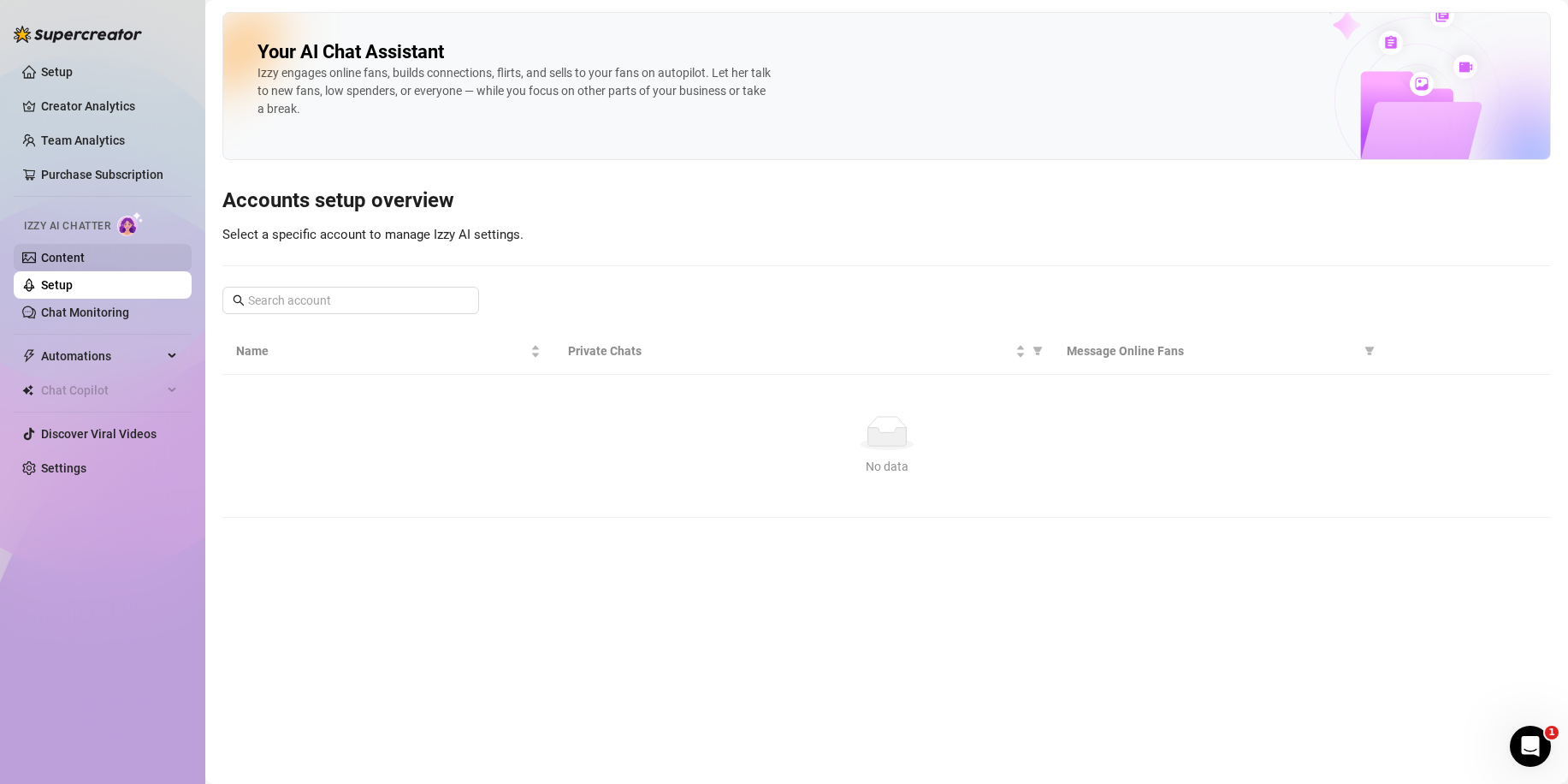
click at [85, 256] on link "Content" at bounding box center [63, 257] width 44 height 14
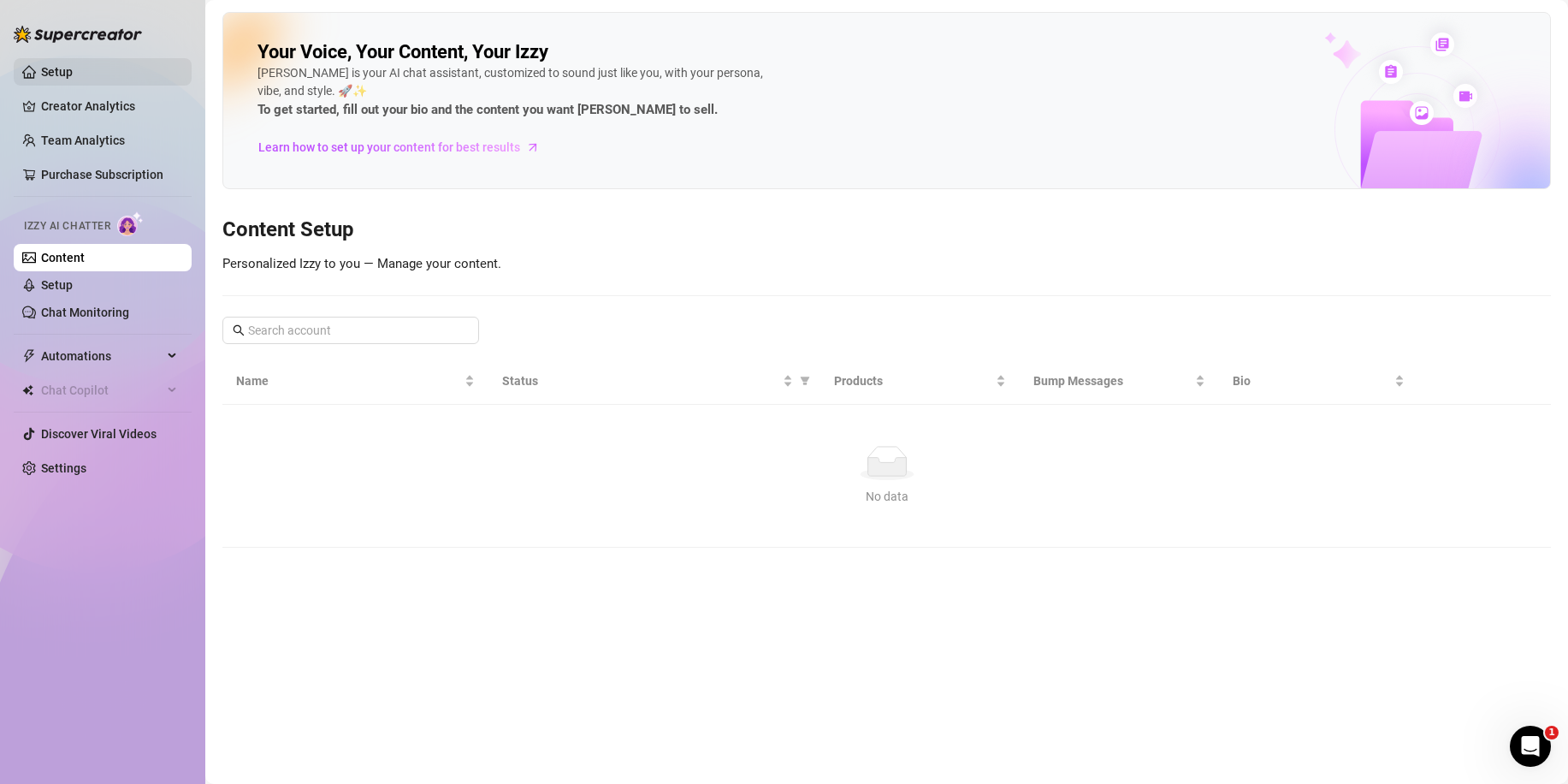
click at [62, 67] on link "Setup" at bounding box center [57, 71] width 32 height 14
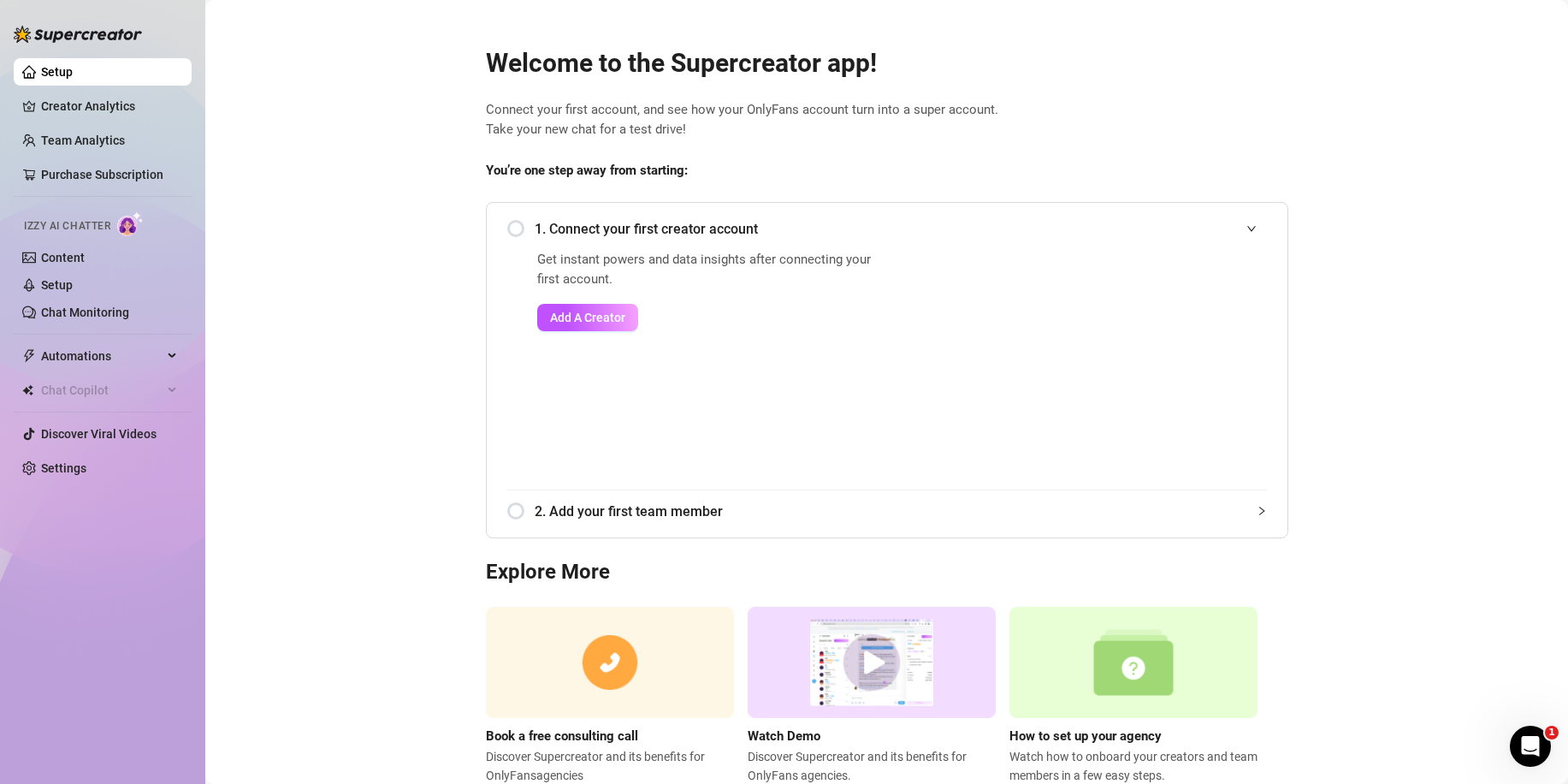
scroll to position [52, 0]
